Goal: Find specific page/section: Find specific page/section

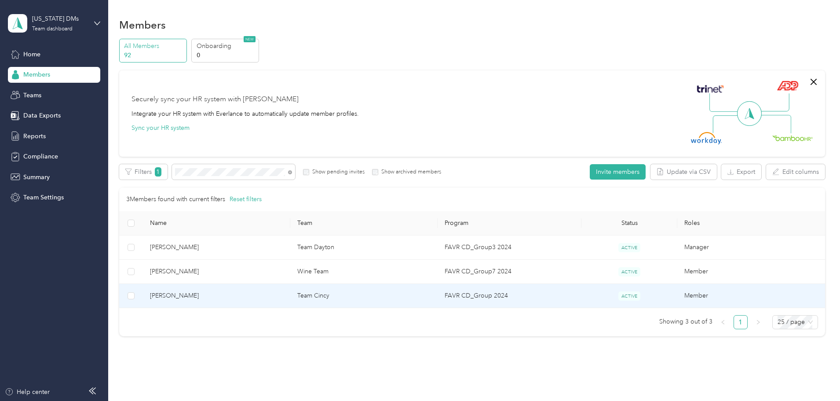
click at [267, 292] on span "[PERSON_NAME]" at bounding box center [216, 296] width 133 height 10
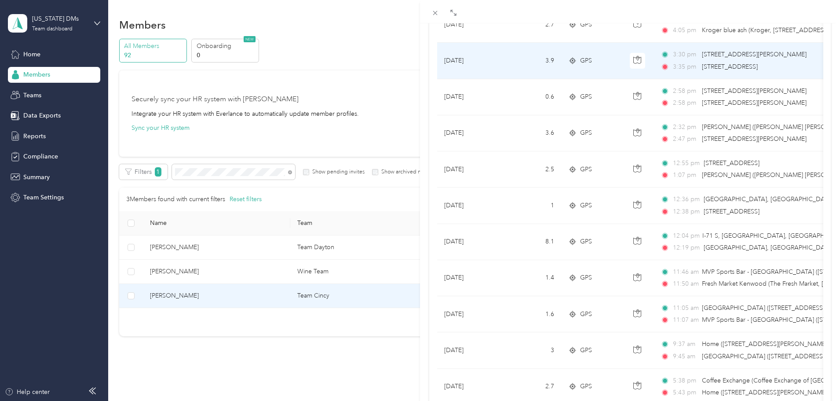
scroll to position [440, 0]
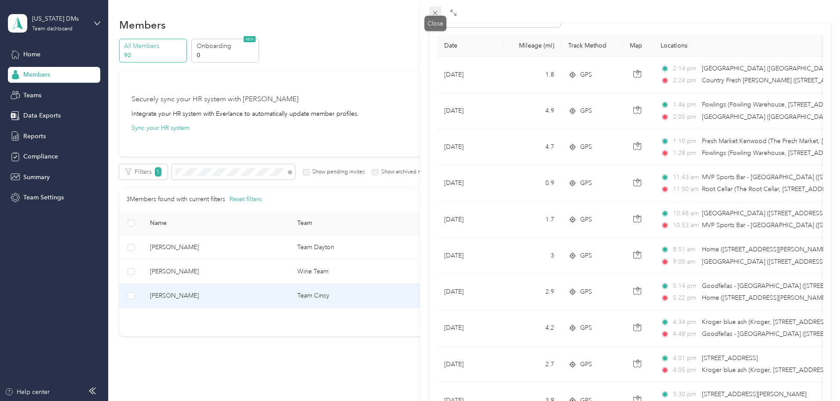
click at [435, 13] on icon at bounding box center [435, 13] width 4 height 4
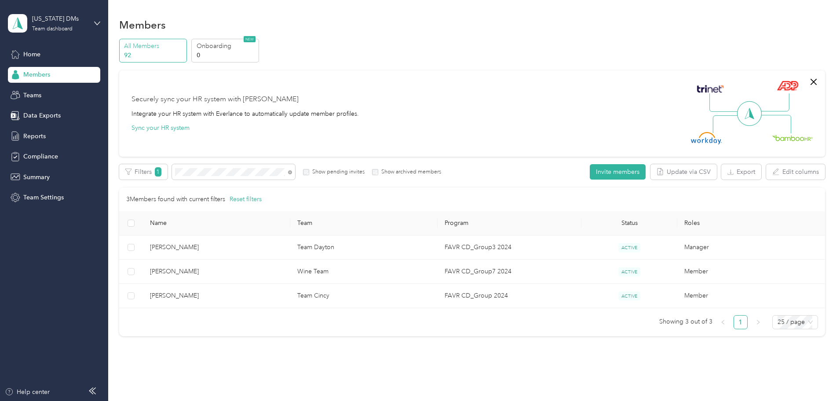
scroll to position [43, 0]
